Goal: Task Accomplishment & Management: Complete application form

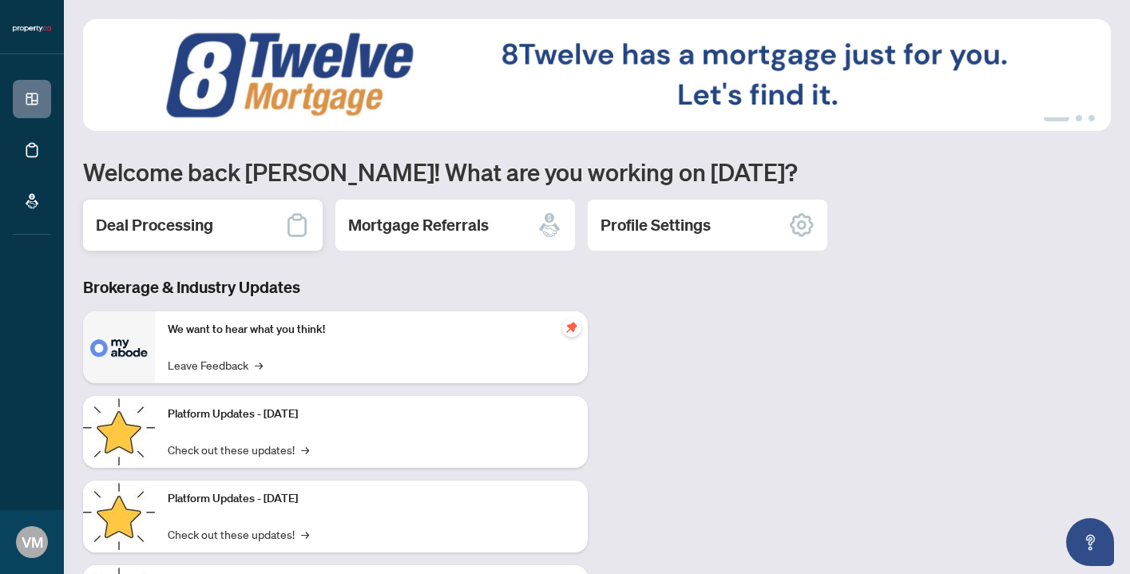
click at [216, 226] on div "Deal Processing" at bounding box center [203, 225] width 240 height 51
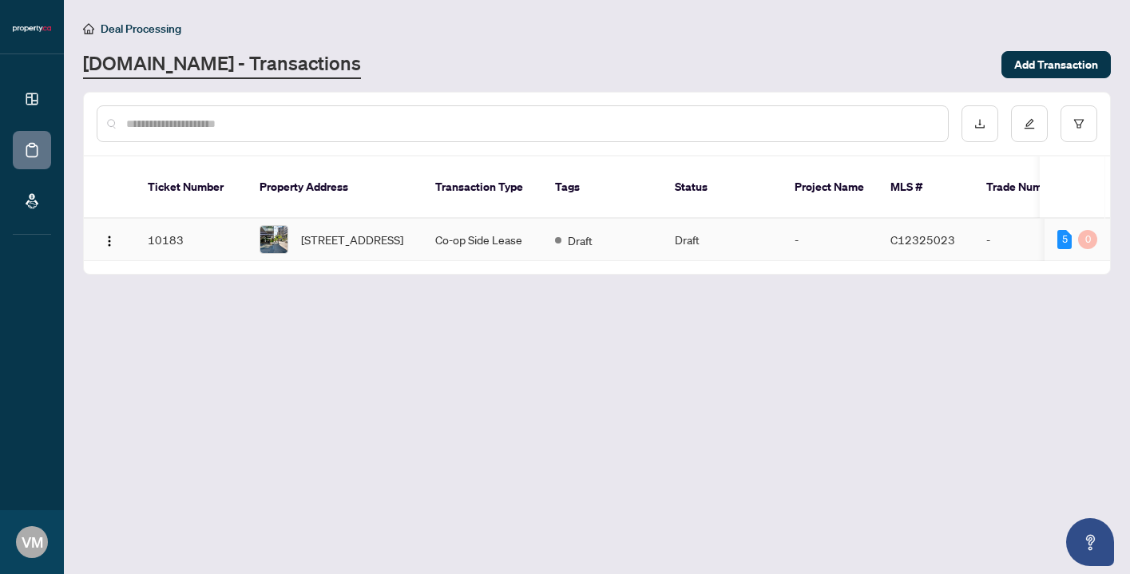
click at [687, 224] on td "Draft" at bounding box center [722, 240] width 120 height 42
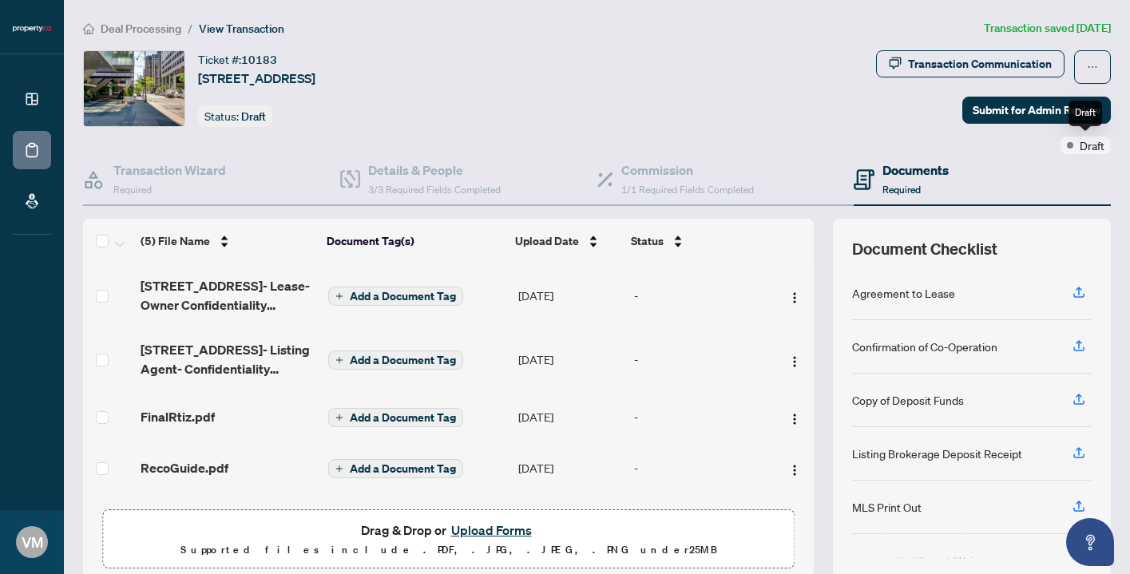
click at [1079, 151] on span "Draft" at bounding box center [1091, 146] width 25 height 18
click at [1032, 111] on span "Submit for Admin Review" at bounding box center [1036, 110] width 128 height 26
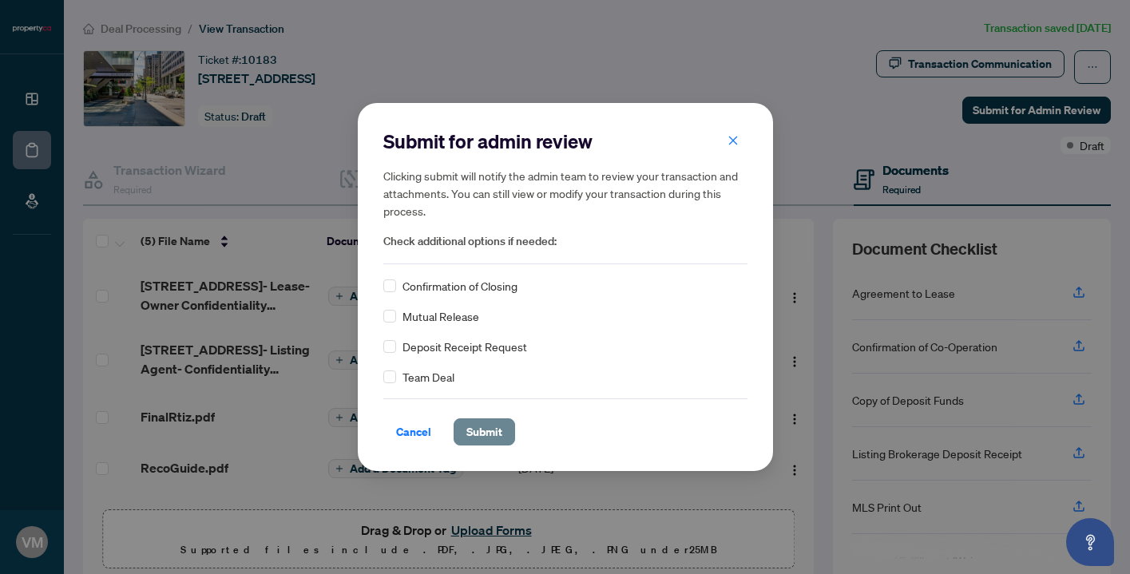
click at [486, 434] on span "Submit" at bounding box center [484, 432] width 36 height 26
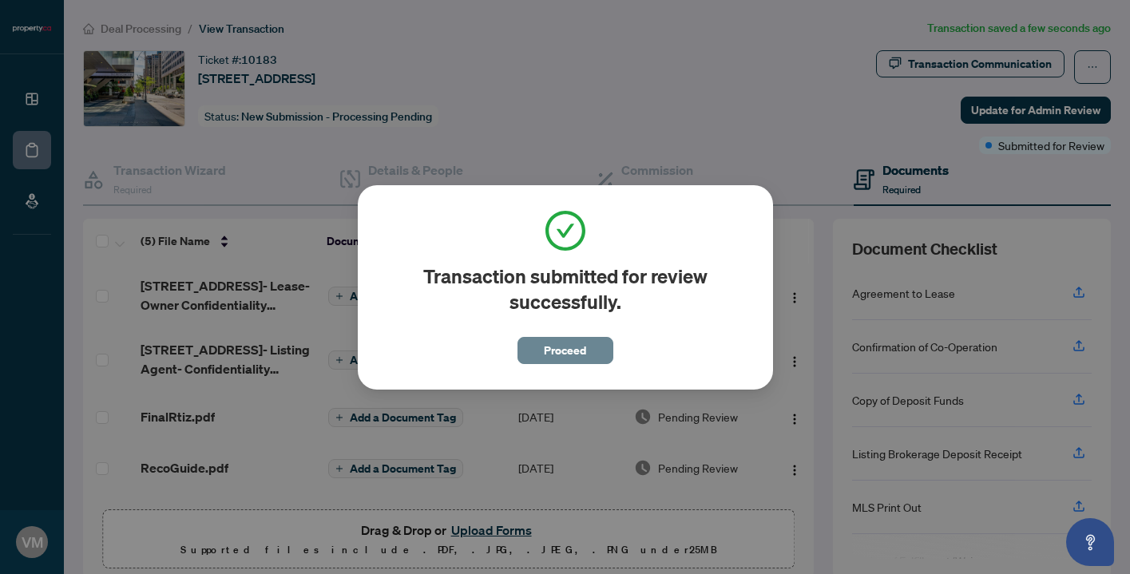
click at [581, 358] on span "Proceed" at bounding box center [565, 351] width 42 height 26
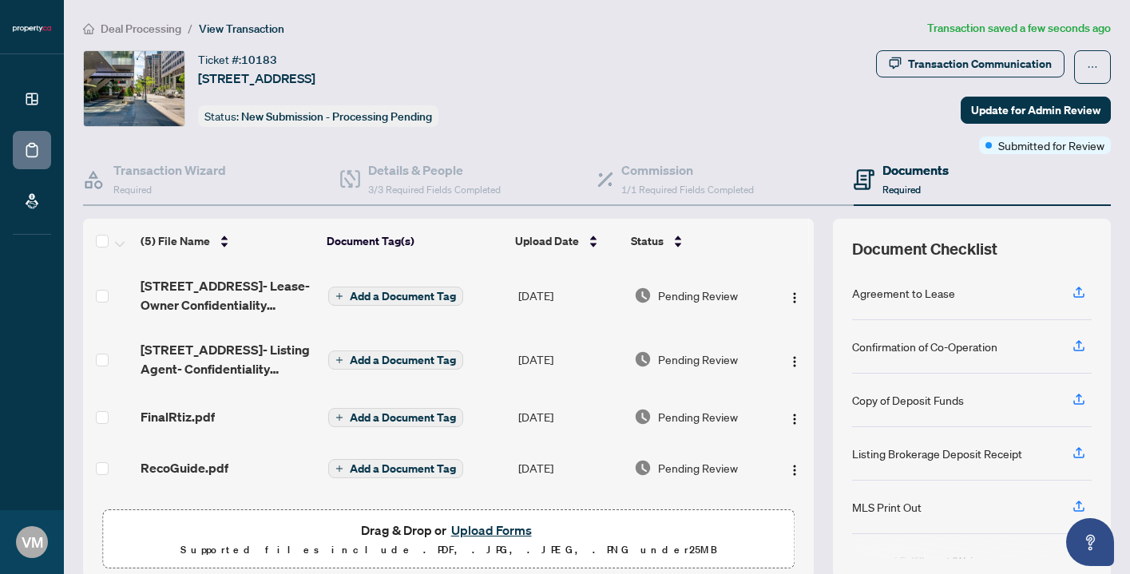
scroll to position [49, 0]
